Goal: Transaction & Acquisition: Purchase product/service

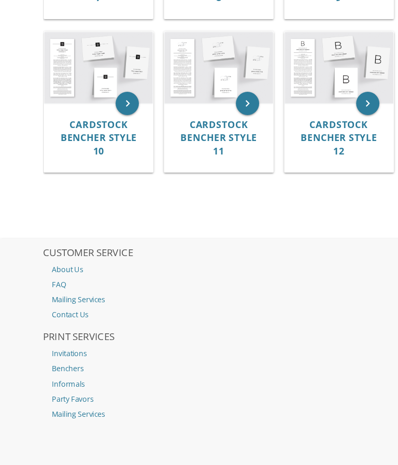
scroll to position [706, 0]
click at [59, 335] on link "Benchers" at bounding box center [198, 341] width 321 height 13
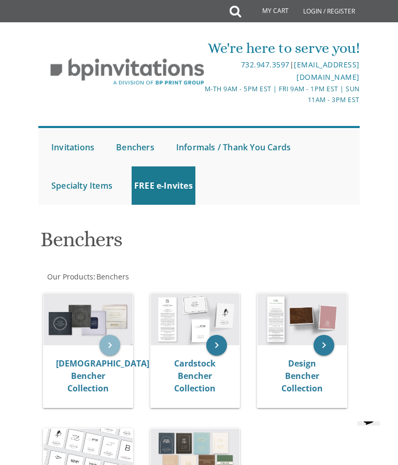
click at [109, 345] on icon "keyboard_arrow_right" at bounding box center [109, 345] width 21 height 21
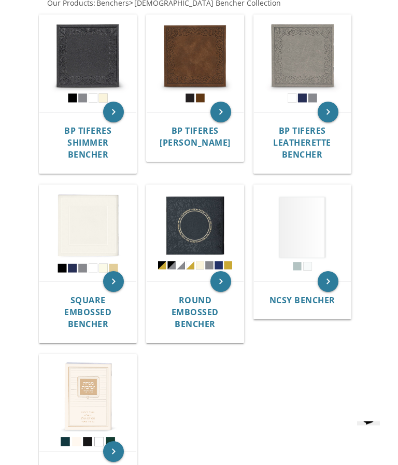
scroll to position [345, 0]
click at [112, 441] on icon "keyboard_arrow_right" at bounding box center [113, 451] width 21 height 21
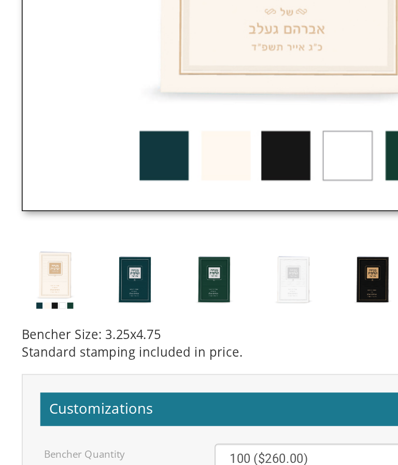
scroll to position [527, 0]
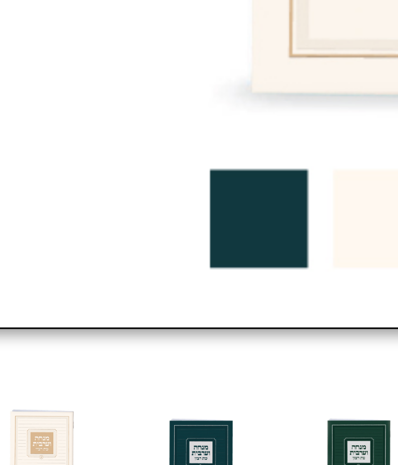
click at [90, 311] on img at bounding box center [109, 330] width 39 height 39
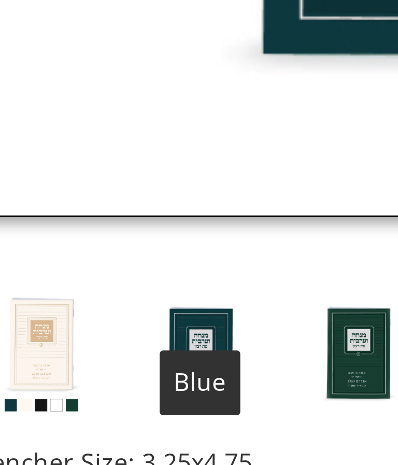
click at [90, 311] on img at bounding box center [109, 330] width 39 height 39
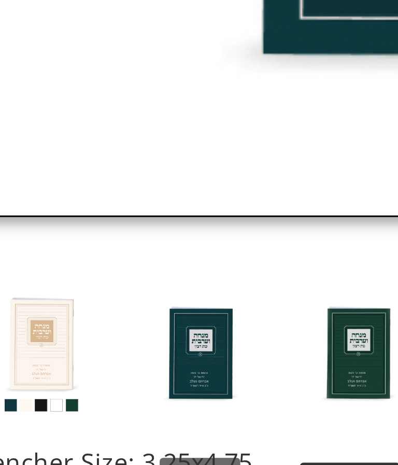
click at [90, 311] on img at bounding box center [109, 330] width 39 height 39
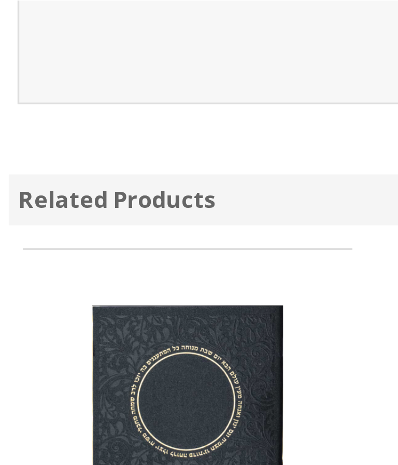
scroll to position [1209, 0]
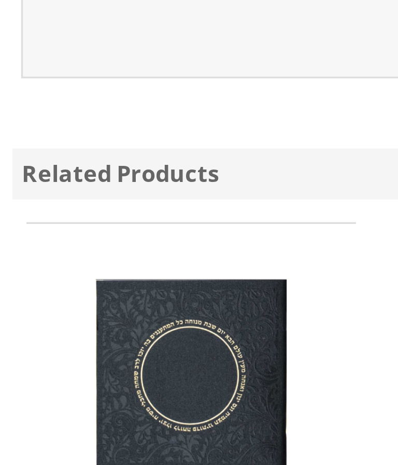
click at [40, 52] on div "Related Products" at bounding box center [198, 59] width 317 height 15
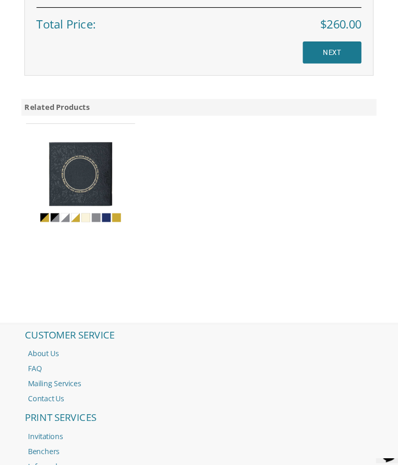
scroll to position [1162, 0]
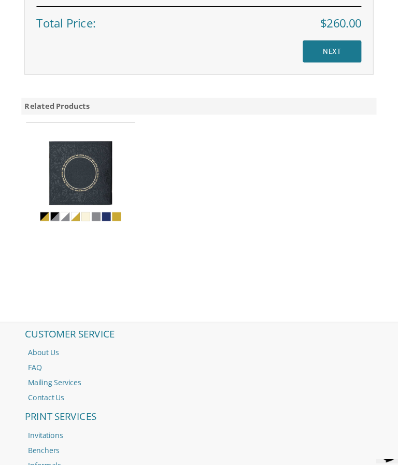
click at [38, 407] on link "Benchers" at bounding box center [198, 413] width 321 height 13
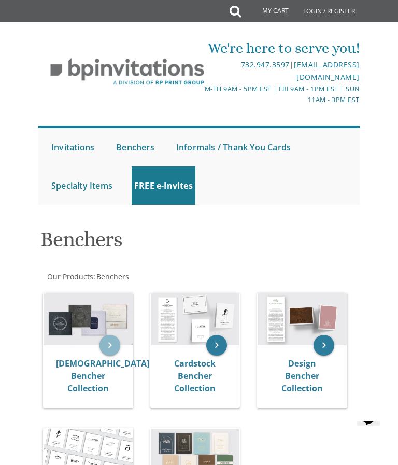
click at [107, 343] on icon "keyboard_arrow_right" at bounding box center [109, 345] width 21 height 21
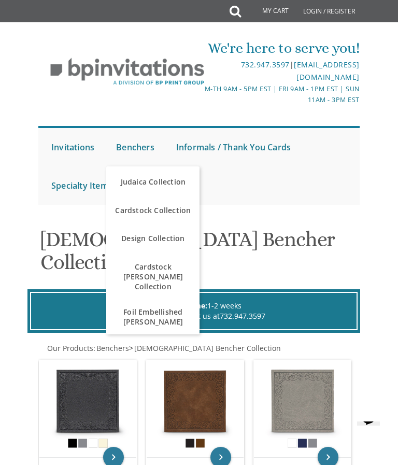
click at [150, 179] on link "Judaica Collection" at bounding box center [152, 181] width 93 height 31
click at [152, 232] on link "Design Collection" at bounding box center [152, 238] width 93 height 31
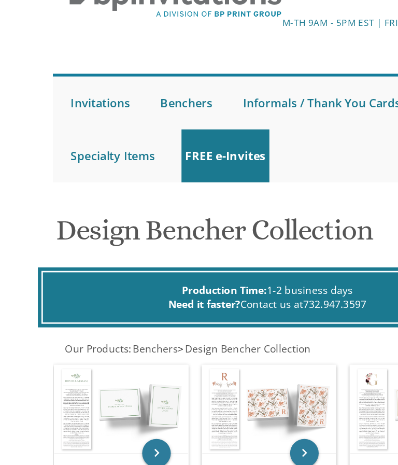
scroll to position [72, 0]
click at [119, 69] on link "Benchers" at bounding box center [135, 75] width 44 height 38
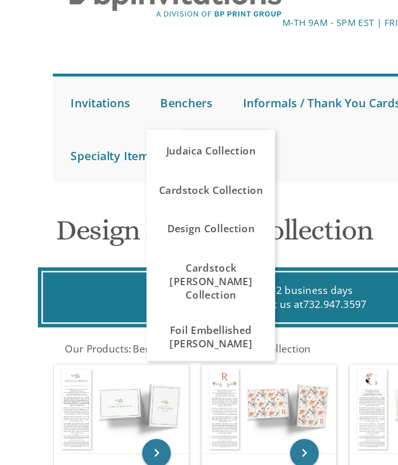
click at [135, 75] on link "Benchers" at bounding box center [135, 75] width 44 height 38
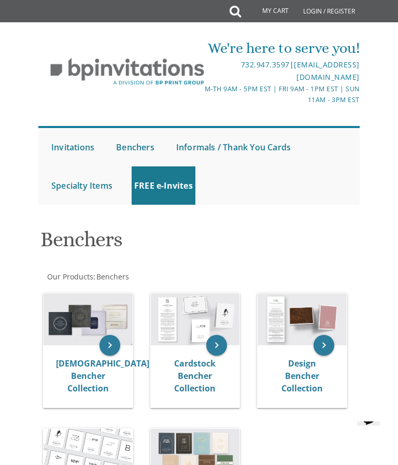
click at [234, 6] on icon at bounding box center [235, 11] width 11 height 21
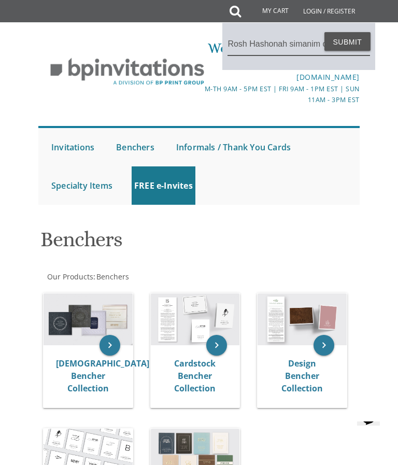
type input "Rosh Hashonah simanim cards"
click at [347, 41] on button "Submit" at bounding box center [347, 41] width 47 height 19
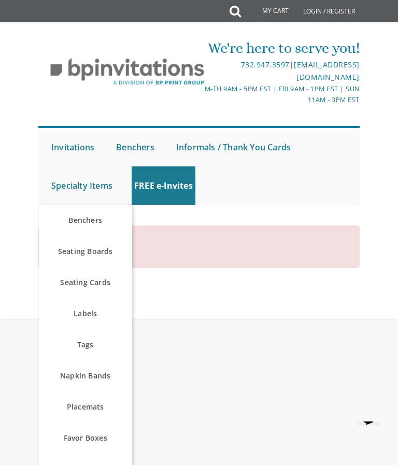
click at [93, 217] on link "Benchers" at bounding box center [85, 220] width 93 height 31
click at [83, 216] on link "Benchers" at bounding box center [85, 220] width 93 height 31
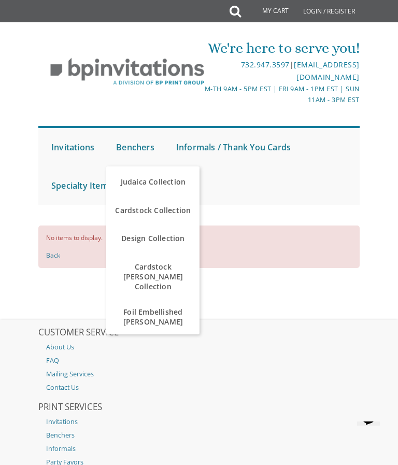
click at [137, 141] on link "Benchers" at bounding box center [135, 147] width 44 height 38
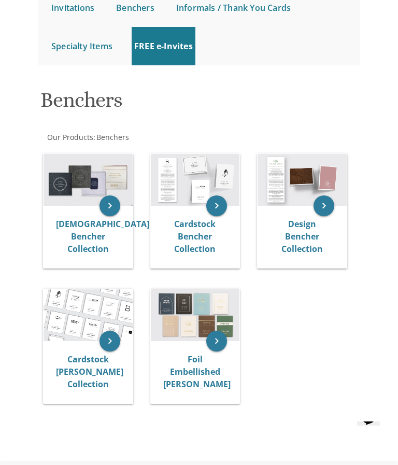
scroll to position [162, 0]
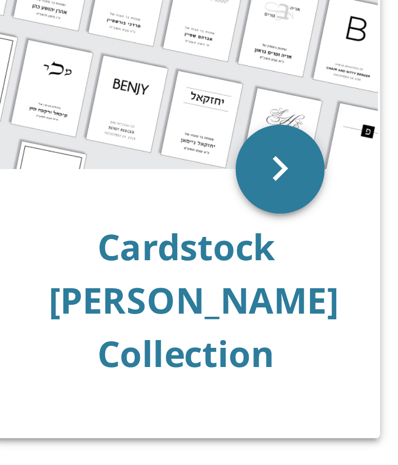
click at [56, 331] on link "Cardstock [PERSON_NAME] Collection" at bounding box center [89, 349] width 67 height 36
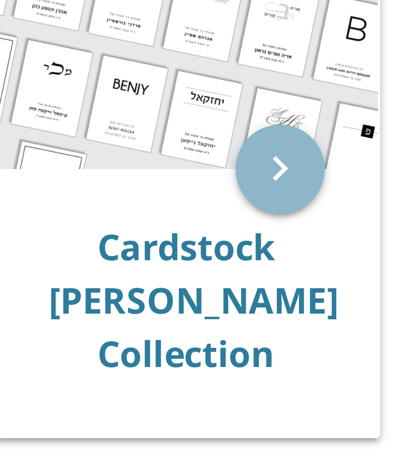
click at [99, 308] on icon "keyboard_arrow_right" at bounding box center [109, 318] width 21 height 21
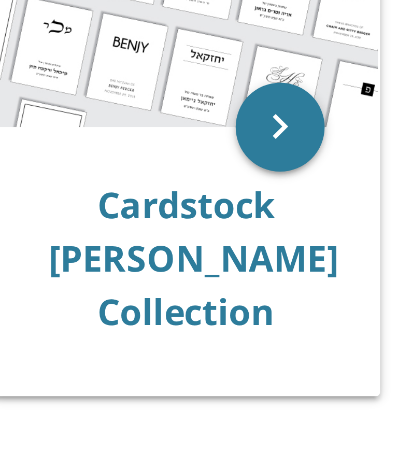
click at [99, 308] on icon "keyboard_arrow_right" at bounding box center [109, 318] width 21 height 21
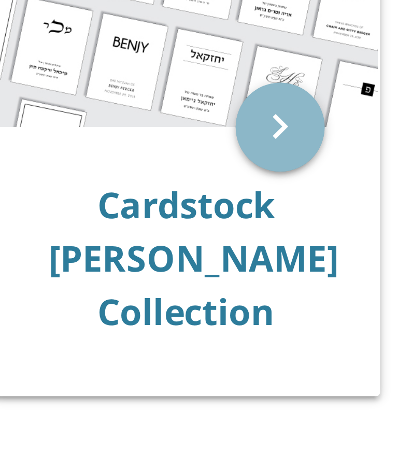
click at [99, 308] on icon "keyboard_arrow_right" at bounding box center [109, 318] width 21 height 21
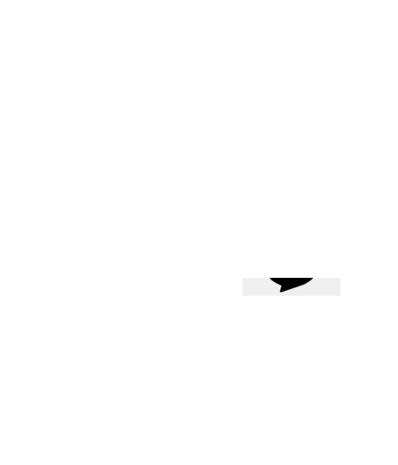
scroll to position [94, 0]
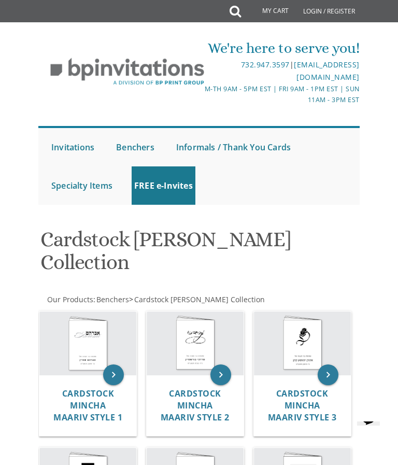
click at [135, 351] on img at bounding box center [87, 342] width 97 height 63
